Goal: Book appointment/travel/reservation

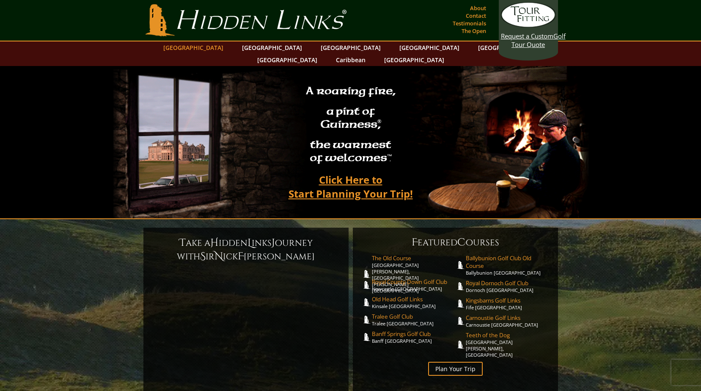
click at [218, 46] on link "[GEOGRAPHIC_DATA]" at bounding box center [193, 47] width 69 height 12
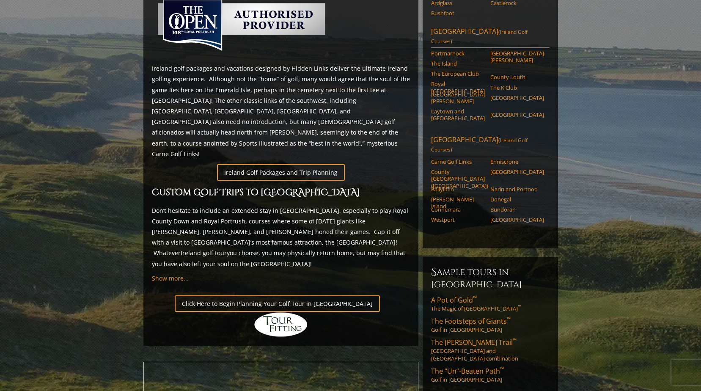
scroll to position [296, 0]
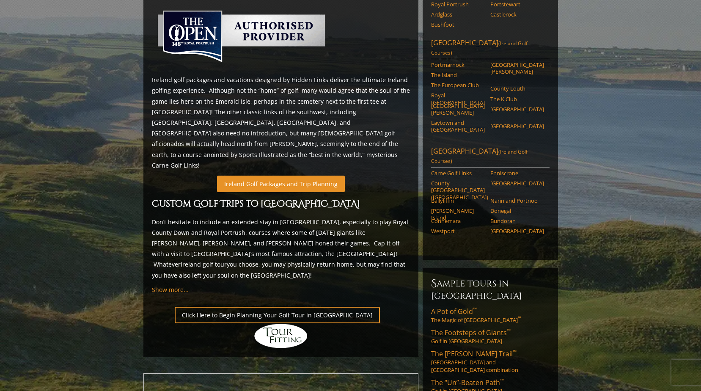
click at [290, 176] on link "Ireland Golf Packages and Trip Planning" at bounding box center [281, 184] width 128 height 16
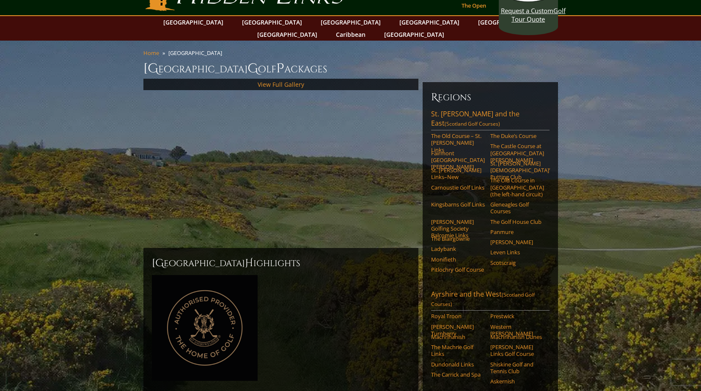
scroll to position [42, 0]
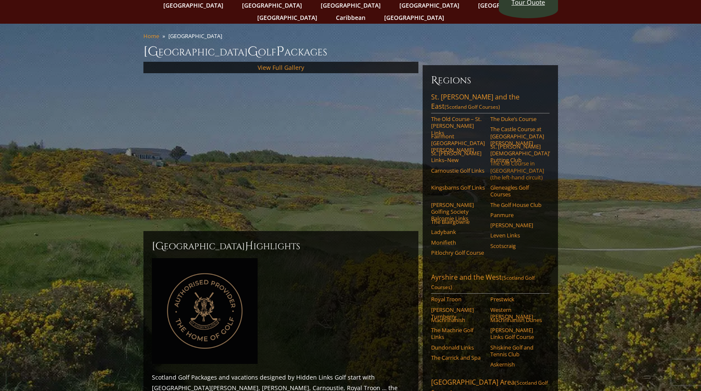
click at [495, 160] on link "The Old Course in Reverse (the left-hand circuit)" at bounding box center [517, 170] width 54 height 21
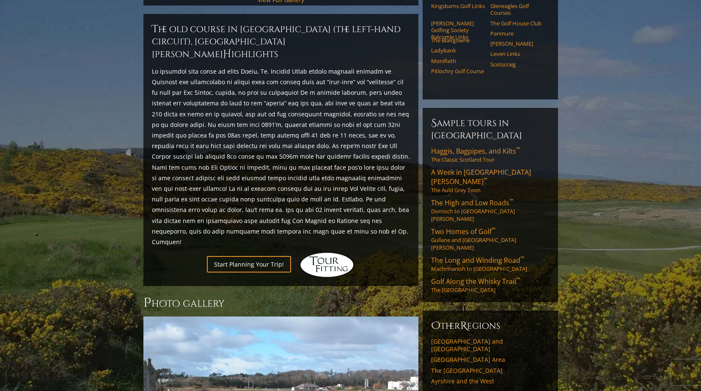
scroll to position [397, 0]
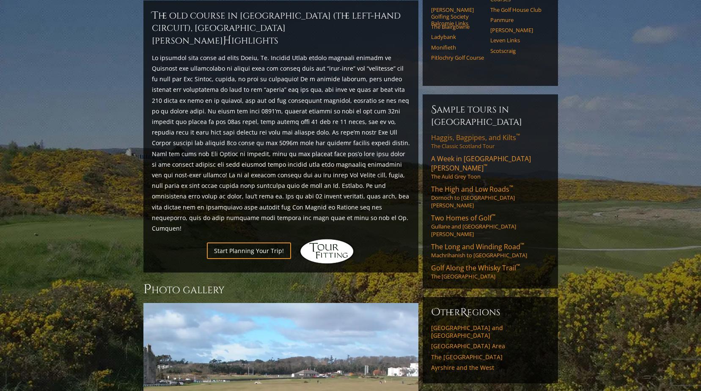
click at [464, 133] on span "Haggis, Bagpipes, and Kilts ™" at bounding box center [475, 137] width 89 height 9
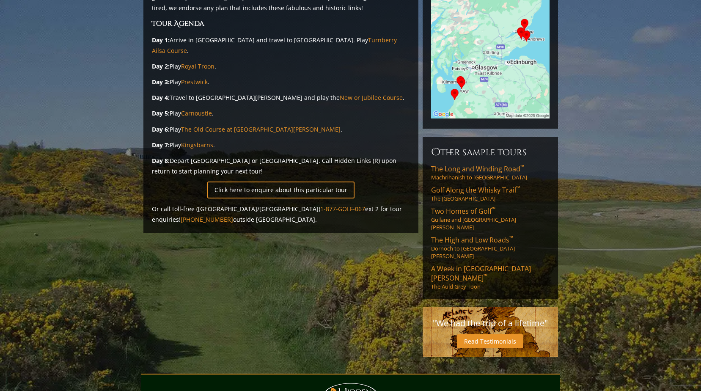
scroll to position [169, 0]
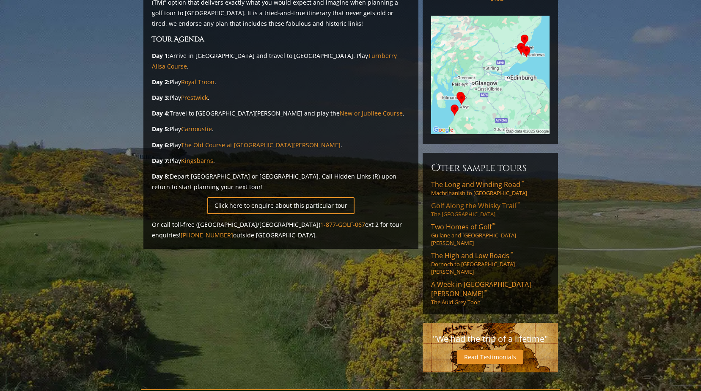
click at [453, 201] on span "Golf Along the Whisky Trail ™" at bounding box center [475, 205] width 89 height 9
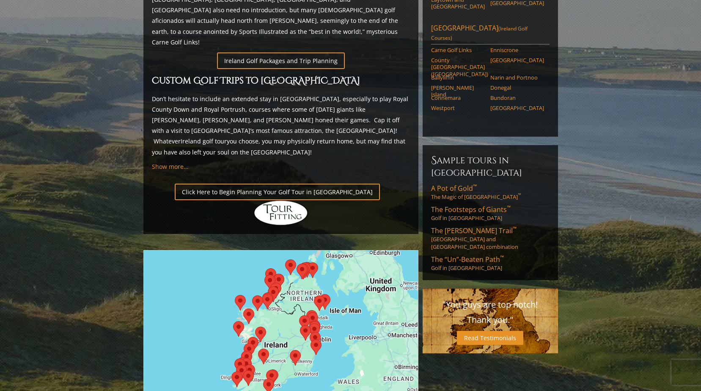
scroll to position [423, 0]
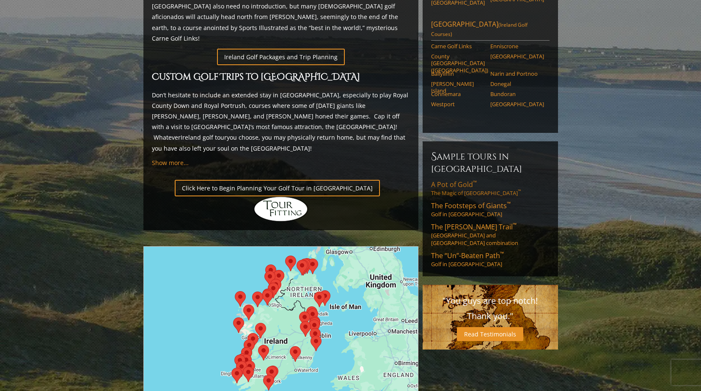
click at [450, 180] on span "A Pot of Gold ™" at bounding box center [454, 184] width 46 height 9
